Goal: Check status: Check status

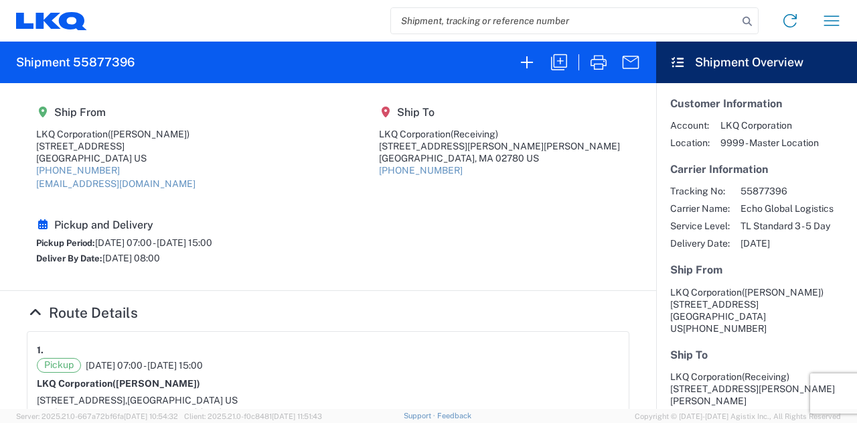
click at [537, 20] on input "search" at bounding box center [564, 20] width 347 height 25
paste input "57109252"
type input "57109252"
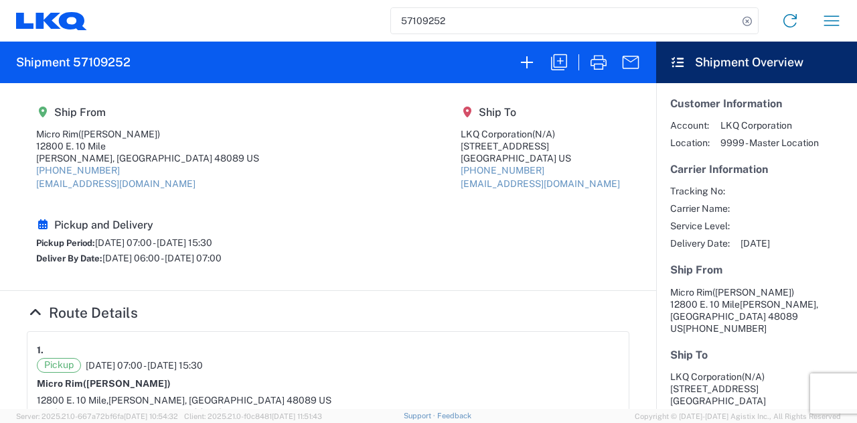
click at [222, 218] on div "Pickup and Delivery Pickup Period: [DATE] 07:00 - [DATE] 15:30 Deliver By Date:…" at bounding box center [128, 242] width 185 height 49
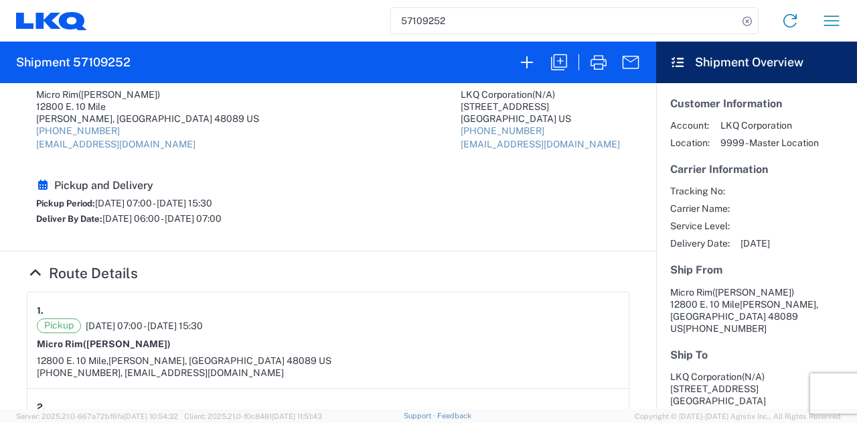
scroll to position [67, 0]
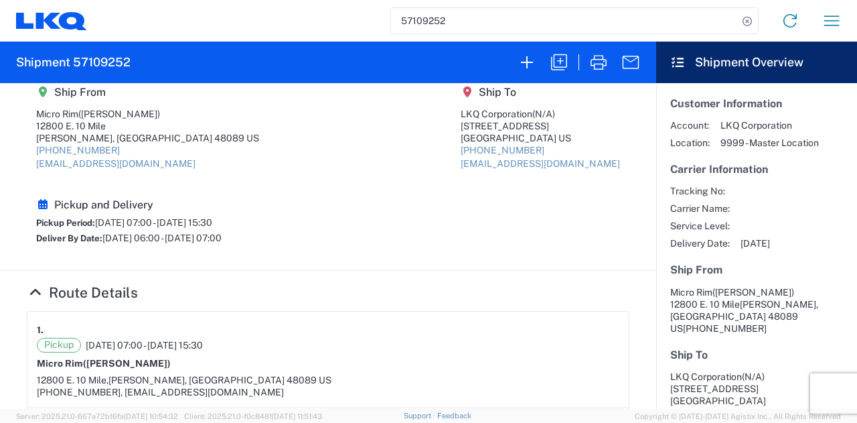
scroll to position [0, 0]
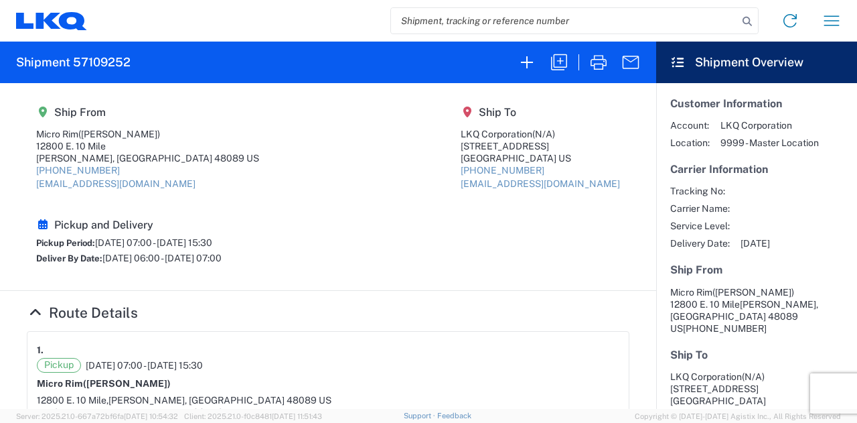
click at [339, 218] on section "Ship From Micro Rim (Jim) 12800 E. 10 Mile Warren, MI 48089 US 810-923-1161 mic…" at bounding box center [328, 187] width 656 height 208
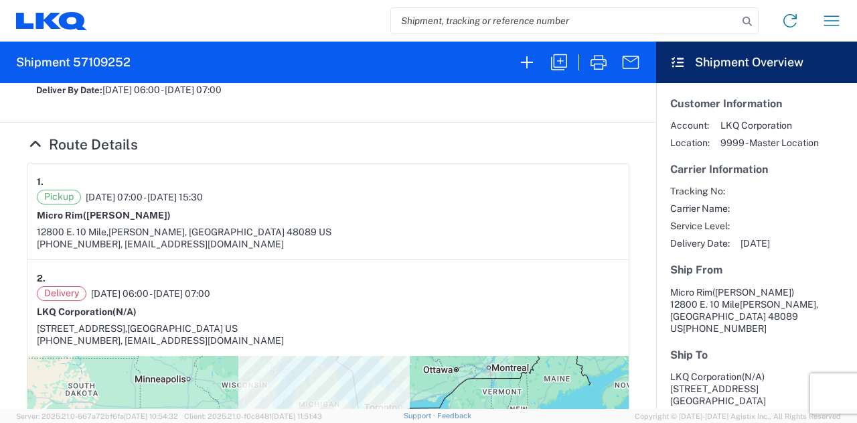
scroll to position [201, 0]
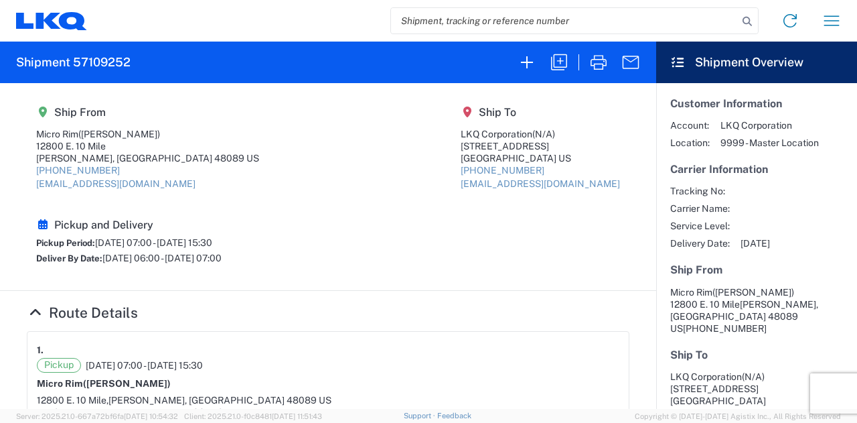
drag, startPoint x: 344, startPoint y: 199, endPoint x: 797, endPoint y: 270, distance: 458.2
click at [350, 200] on agx-shipment-main-routing-info "Ship From Micro Rim ([PERSON_NAME]) [STREET_ADDRESS] US [PHONE_NUMBER] [EMAIL_A…" at bounding box center [328, 186] width 603 height 180
